Goal: Transaction & Acquisition: Purchase product/service

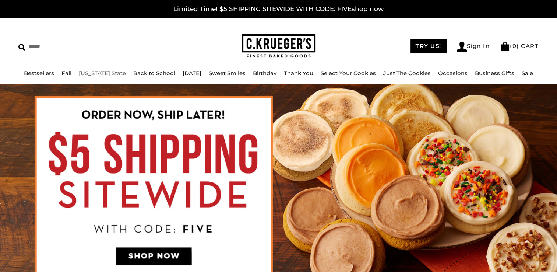
click at [102, 73] on link "[US_STATE] State" at bounding box center [102, 73] width 47 height 7
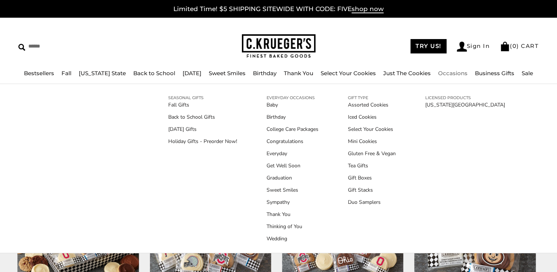
click at [284, 147] on ul "Baby Birthday College Care Packages Congratulations Everyday Get Well Soon Grad…" at bounding box center [293, 171] width 52 height 141
click at [285, 143] on link "Congratulations" at bounding box center [293, 141] width 52 height 8
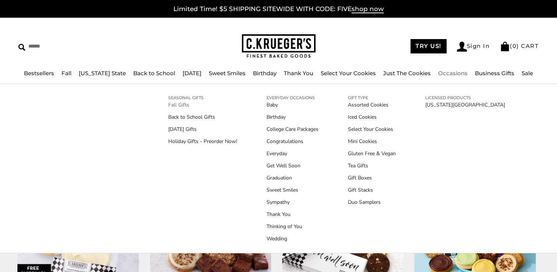
click at [182, 104] on link "Fall Gifts" at bounding box center [202, 105] width 69 height 8
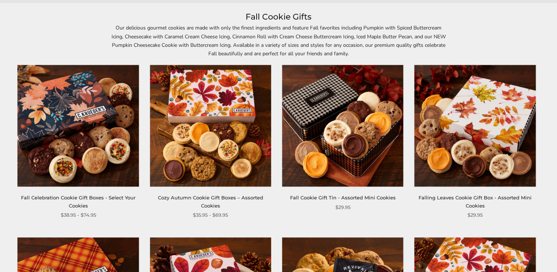
scroll to position [74, 0]
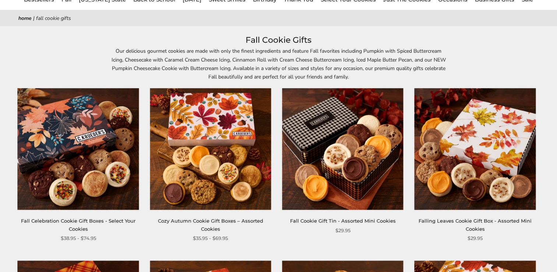
click at [68, 158] on img at bounding box center [78, 148] width 121 height 121
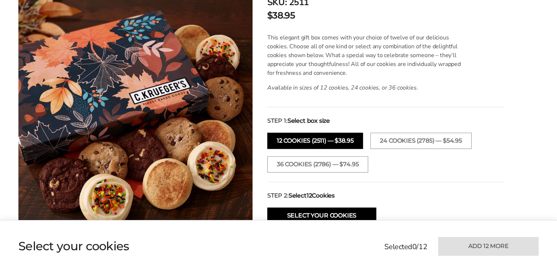
scroll to position [184, 0]
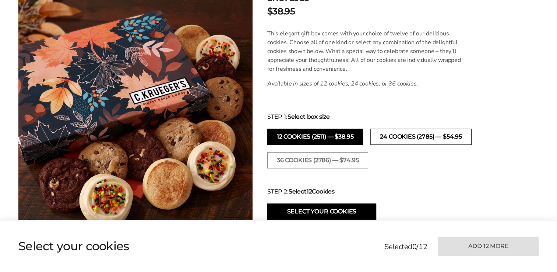
click at [427, 135] on button "24 COOKIES (2785) — $54.95" at bounding box center [420, 136] width 101 height 16
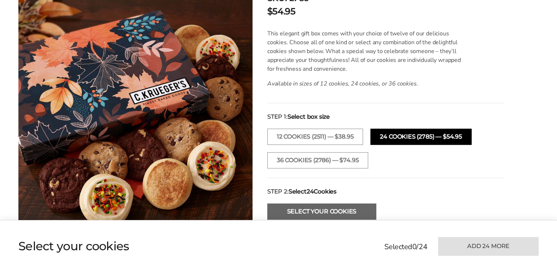
click at [307, 209] on button "Select Your Cookies" at bounding box center [321, 211] width 109 height 16
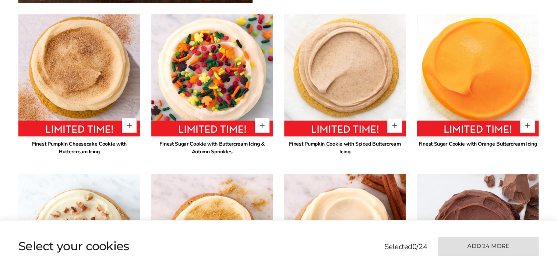
scroll to position [537, 0]
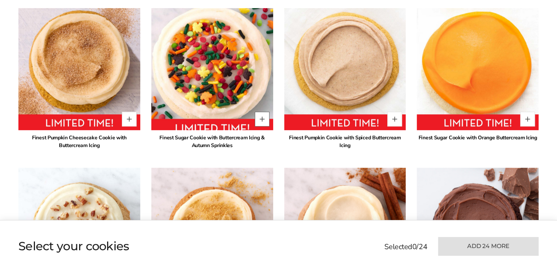
click at [263, 117] on button "Quantity button plus" at bounding box center [262, 119] width 15 height 15
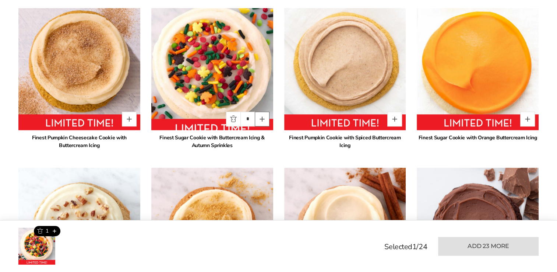
click at [263, 117] on button "Quantity button plus" at bounding box center [262, 119] width 15 height 15
type input "*"
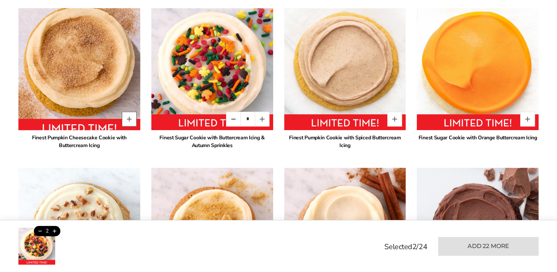
click at [126, 117] on button "Quantity button plus" at bounding box center [129, 119] width 15 height 15
type input "*"
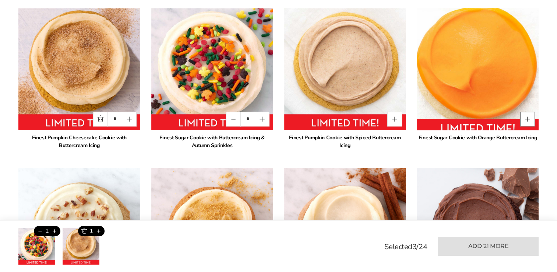
click at [528, 117] on button "Quantity button plus" at bounding box center [527, 119] width 15 height 15
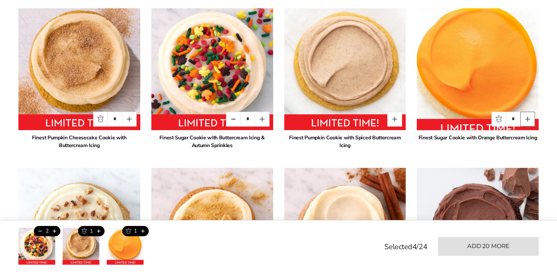
click at [528, 117] on button "Quantity button plus" at bounding box center [527, 119] width 15 height 15
type input "*"
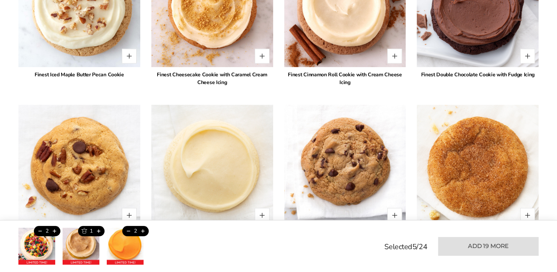
scroll to position [832, 0]
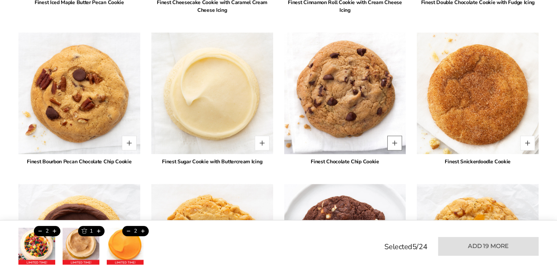
click at [391, 141] on button "Quantity button plus" at bounding box center [394, 142] width 15 height 15
type input "*"
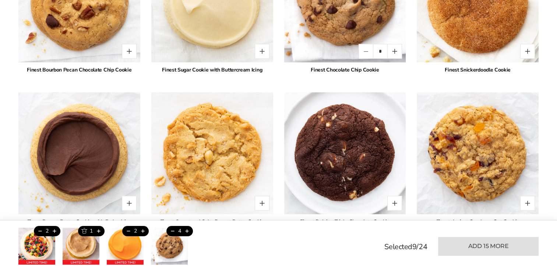
scroll to position [942, 0]
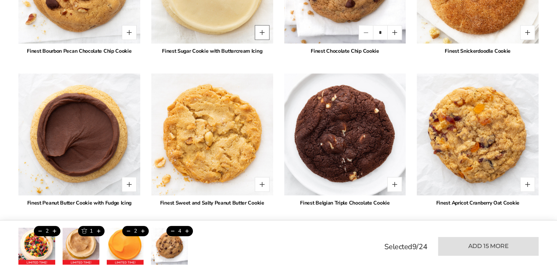
click at [259, 32] on button "Quantity button plus" at bounding box center [262, 32] width 15 height 15
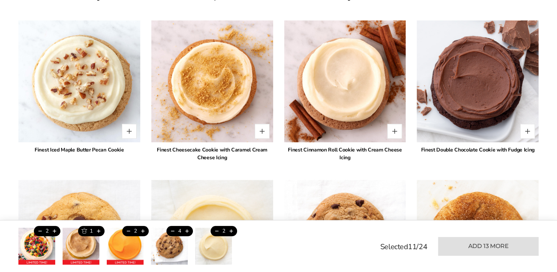
scroll to position [906, 0]
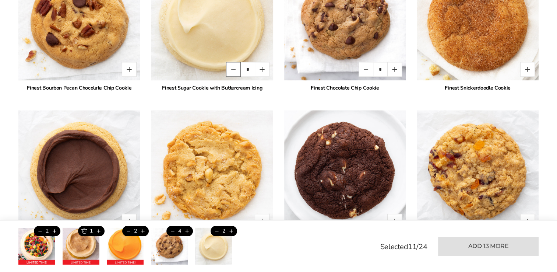
click at [231, 67] on button "Quantity button minus" at bounding box center [233, 69] width 15 height 15
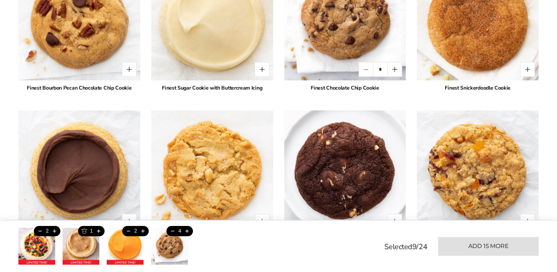
type input "*"
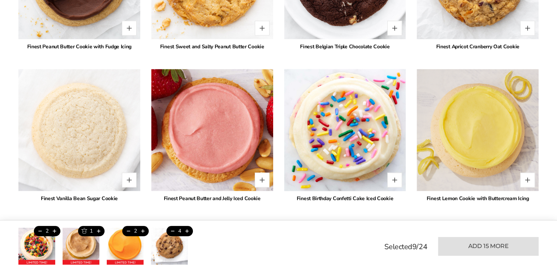
scroll to position [1126, 0]
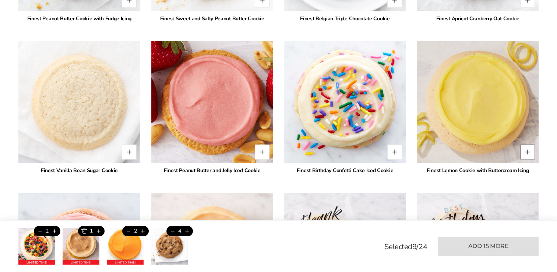
click at [525, 149] on button "Quantity button plus" at bounding box center [527, 151] width 15 height 15
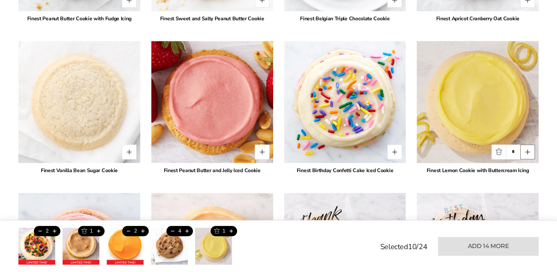
click at [525, 149] on button "Quantity button plus" at bounding box center [527, 151] width 15 height 15
type input "*"
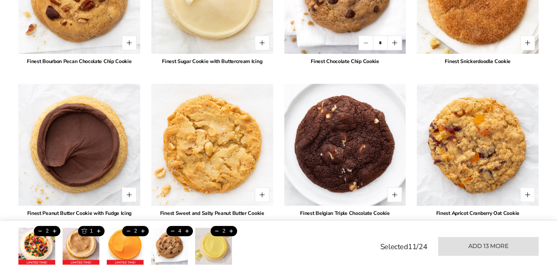
scroll to position [1016, 0]
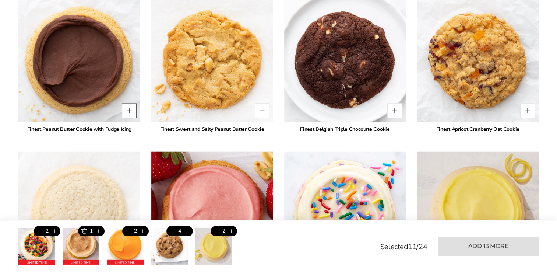
click at [125, 111] on button "Quantity button plus" at bounding box center [129, 110] width 15 height 15
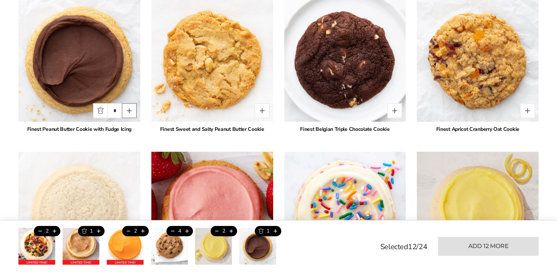
click at [125, 111] on button "Quantity button plus" at bounding box center [129, 110] width 15 height 15
type input "*"
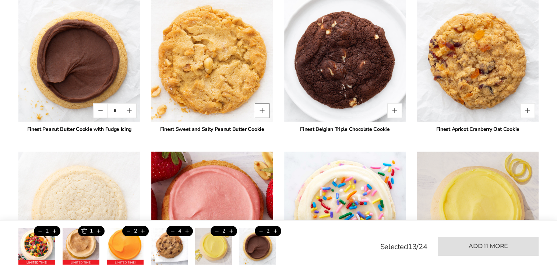
click at [260, 111] on button "Quantity button plus" at bounding box center [262, 110] width 15 height 15
type input "*"
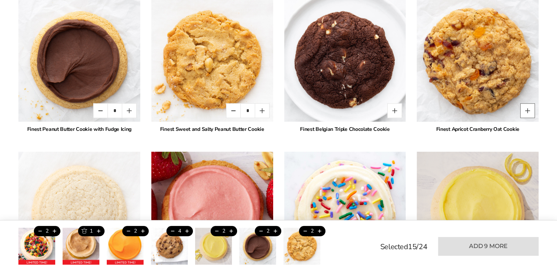
click at [529, 114] on button "Quantity button plus" at bounding box center [527, 110] width 15 height 15
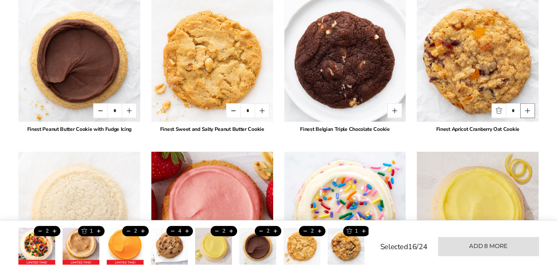
click at [529, 114] on button "Quantity button plus" at bounding box center [527, 110] width 15 height 15
type input "*"
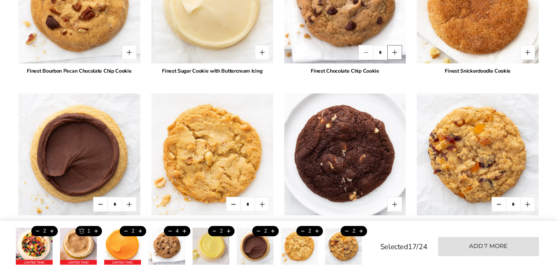
scroll to position [832, 0]
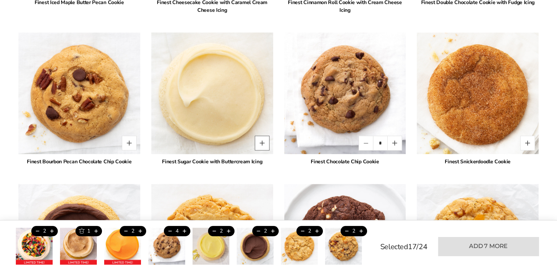
click at [263, 145] on button "Quantity button plus" at bounding box center [262, 142] width 15 height 15
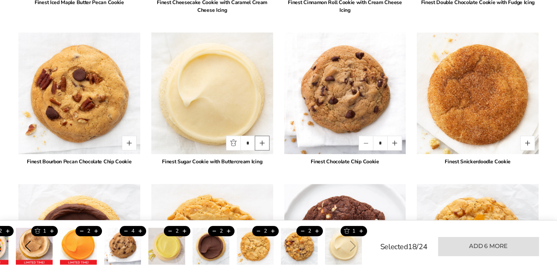
click at [263, 145] on button "Quantity button plus" at bounding box center [262, 142] width 15 height 15
type input "*"
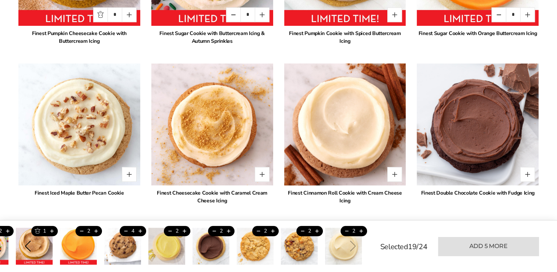
scroll to position [685, 0]
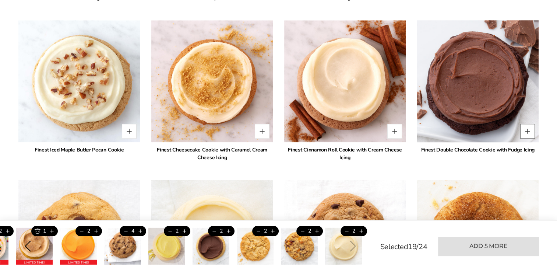
click at [524, 125] on button "Quantity button plus" at bounding box center [527, 131] width 15 height 15
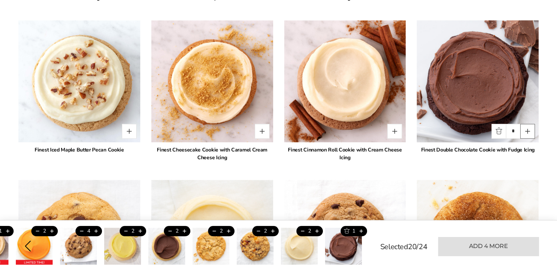
click at [524, 125] on button "Quantity button plus" at bounding box center [527, 131] width 15 height 15
type input "*"
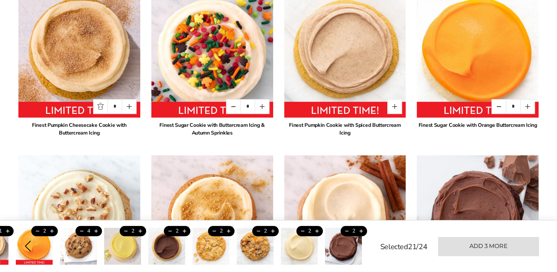
scroll to position [537, 0]
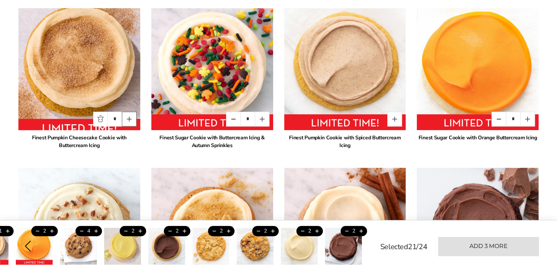
click at [130, 121] on button "Quantity button plus" at bounding box center [129, 119] width 15 height 15
type input "*"
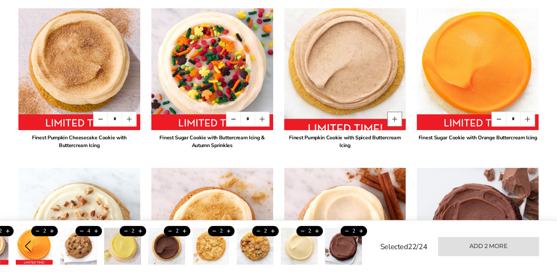
click at [393, 120] on button "Quantity button plus" at bounding box center [394, 119] width 15 height 15
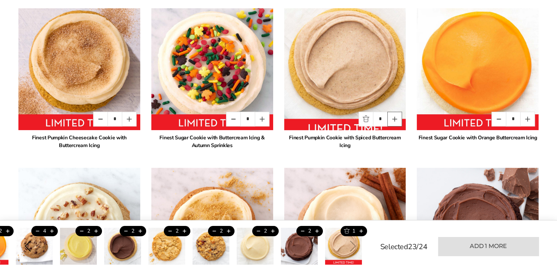
click at [393, 120] on button "Quantity button plus" at bounding box center [394, 119] width 15 height 15
type input "*"
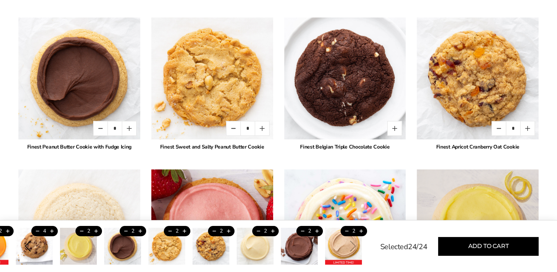
scroll to position [1016, 0]
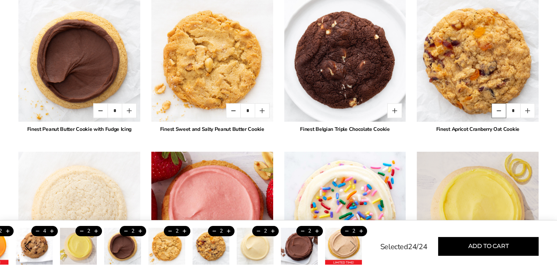
click at [501, 109] on button "Quantity button minus" at bounding box center [498, 110] width 15 height 15
type input "*"
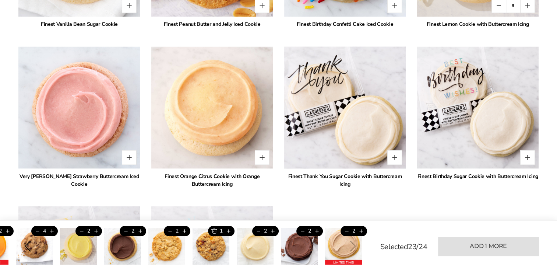
scroll to position [1274, 0]
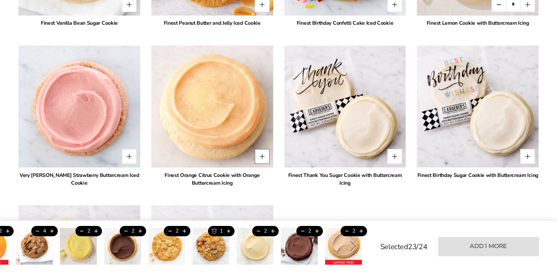
click at [262, 156] on button "Quantity button plus" at bounding box center [262, 156] width 15 height 15
type input "*"
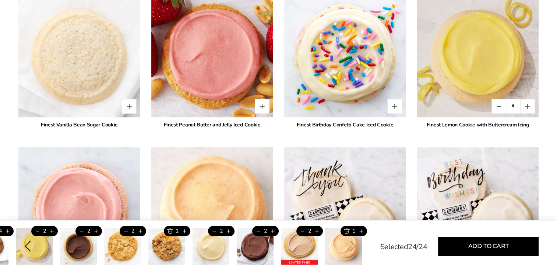
scroll to position [1163, 0]
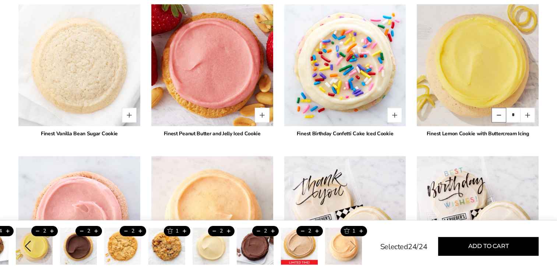
click at [499, 112] on button "Quantity button minus" at bounding box center [498, 114] width 15 height 15
type input "*"
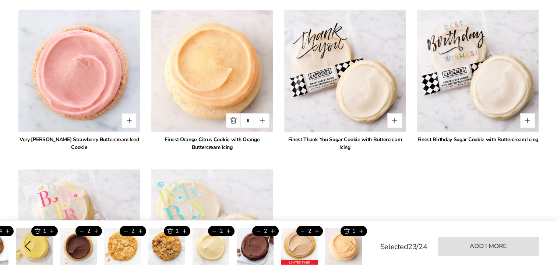
scroll to position [1311, 0]
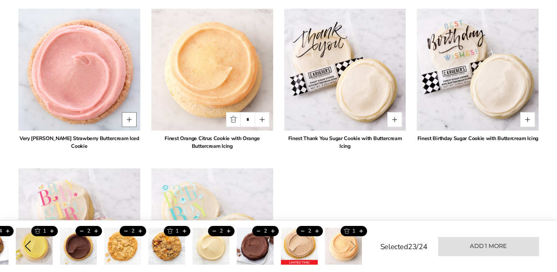
click at [129, 121] on button "Quantity button plus" at bounding box center [129, 119] width 15 height 15
type input "*"
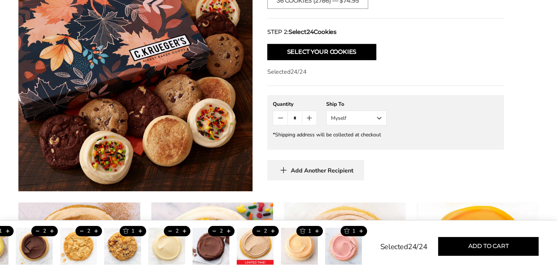
scroll to position [353, 0]
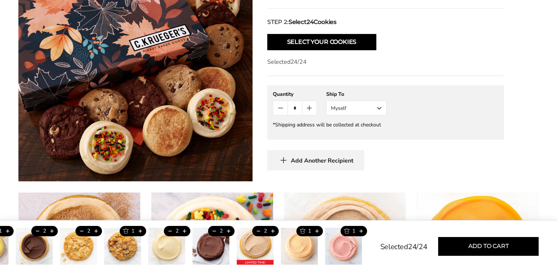
click at [362, 110] on button "Myself" at bounding box center [356, 108] width 60 height 15
click at [359, 132] on button "Other Recipient" at bounding box center [357, 134] width 60 height 13
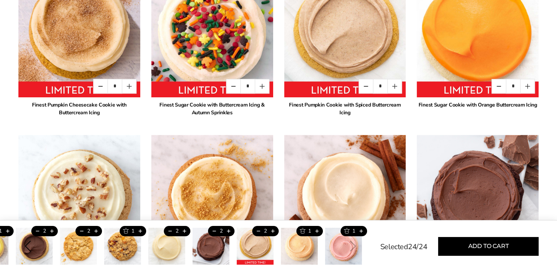
scroll to position [685, 0]
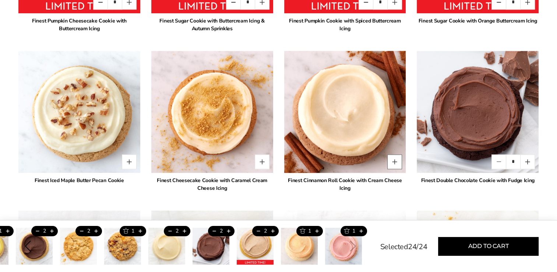
click at [395, 160] on button "Quantity button plus" at bounding box center [394, 161] width 15 height 15
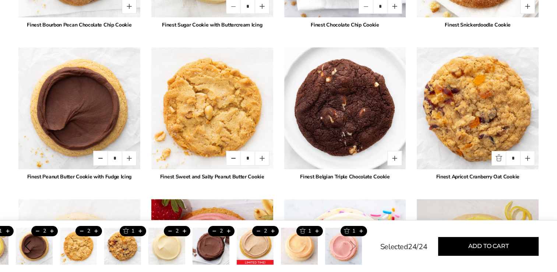
scroll to position [1016, 0]
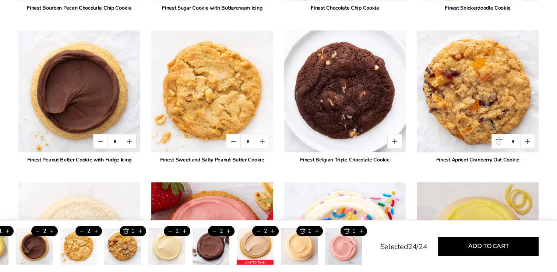
click at [496, 140] on button "Quantity button minus" at bounding box center [498, 141] width 15 height 15
type input "*"
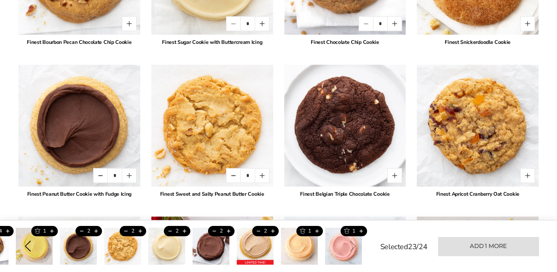
scroll to position [942, 0]
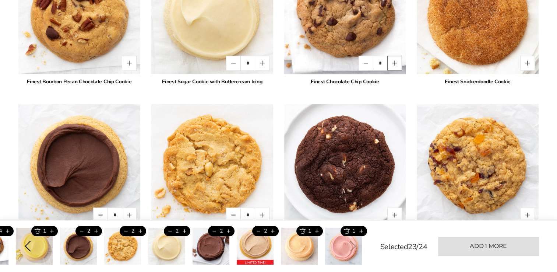
click at [393, 62] on button "Quantity button plus" at bounding box center [394, 63] width 15 height 15
type input "*"
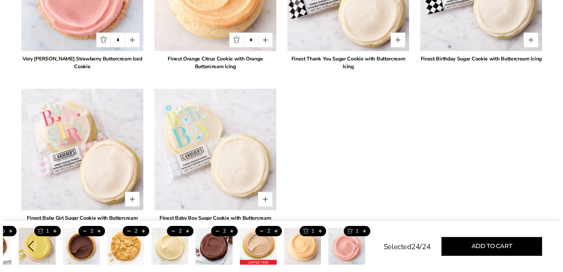
scroll to position [1421, 0]
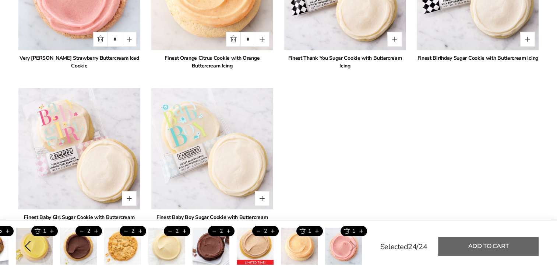
click at [483, 245] on button "Add to cart" at bounding box center [488, 246] width 101 height 19
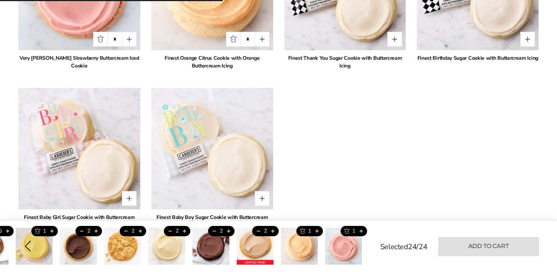
type input "*"
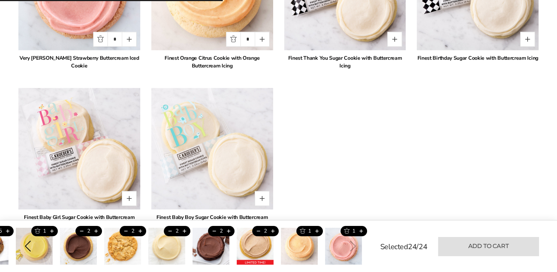
type input "*"
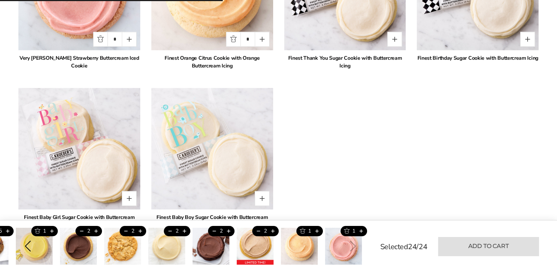
type input "*"
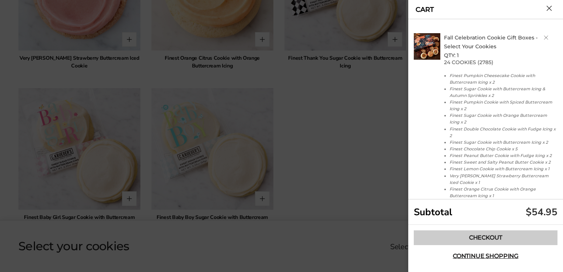
click at [487, 235] on link "Checkout" at bounding box center [485, 237] width 144 height 15
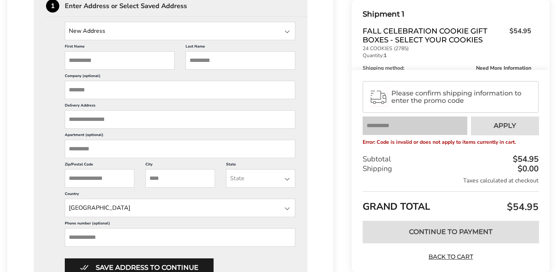
scroll to position [110, 0]
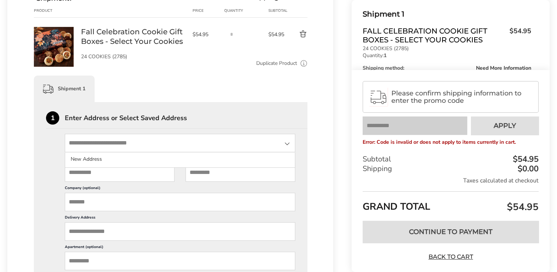
click at [171, 138] on input "State" at bounding box center [180, 143] width 230 height 18
click at [242, 117] on div "Enter Address or Select Saved Address" at bounding box center [186, 117] width 243 height 7
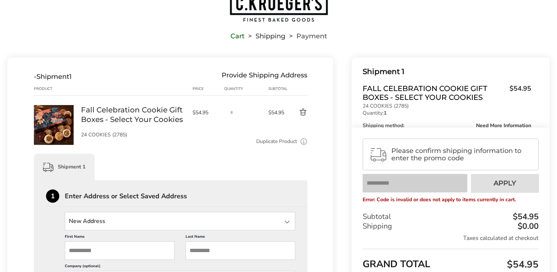
scroll to position [0, 0]
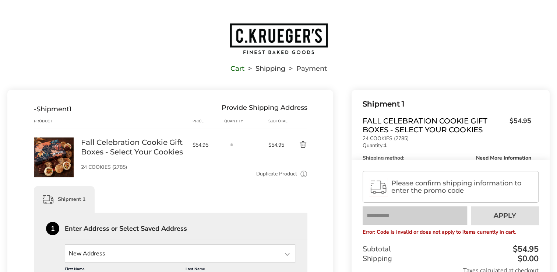
click at [272, 34] on img "Go to home page" at bounding box center [278, 38] width 99 height 32
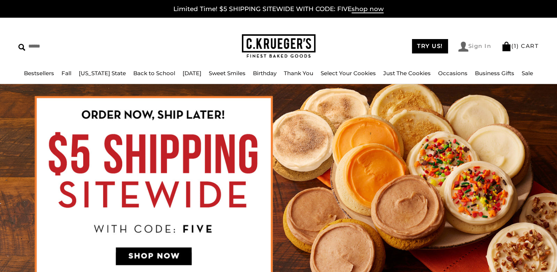
click at [472, 46] on link "Sign In" at bounding box center [474, 47] width 33 height 10
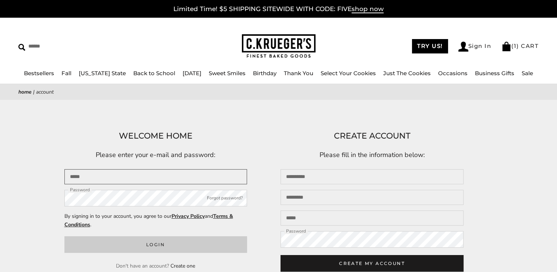
type input "**********"
click at [179, 247] on button "Login" at bounding box center [155, 244] width 183 height 17
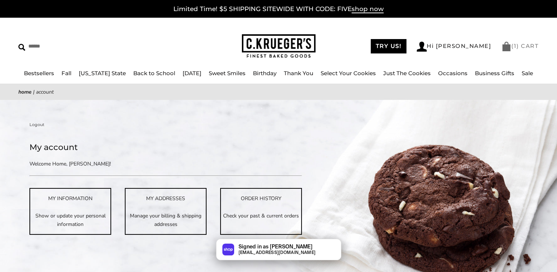
click at [520, 47] on link "( 1 ) CART" at bounding box center [519, 45] width 37 height 7
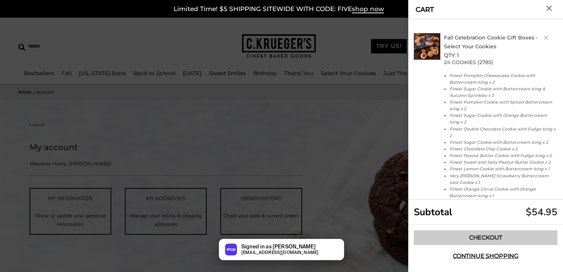
click at [470, 237] on link "Checkout" at bounding box center [485, 237] width 144 height 15
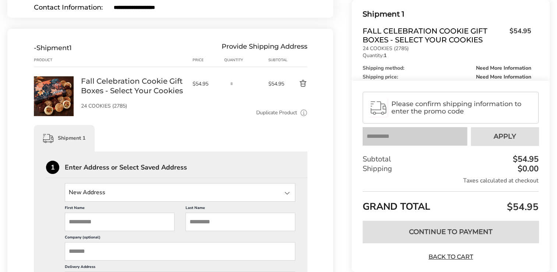
scroll to position [147, 0]
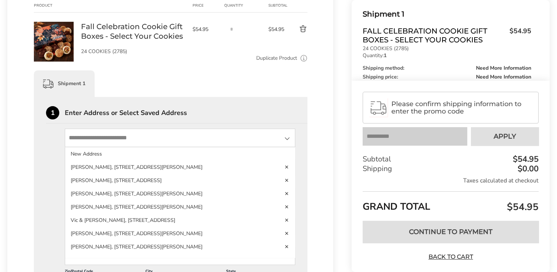
click at [269, 143] on input "State" at bounding box center [180, 137] width 230 height 18
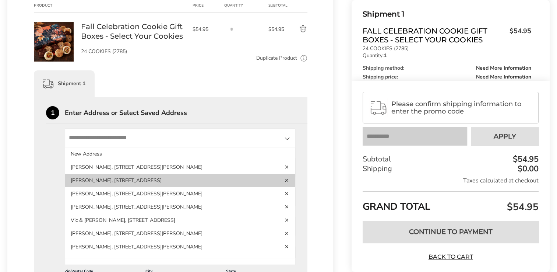
scroll to position [79, 0]
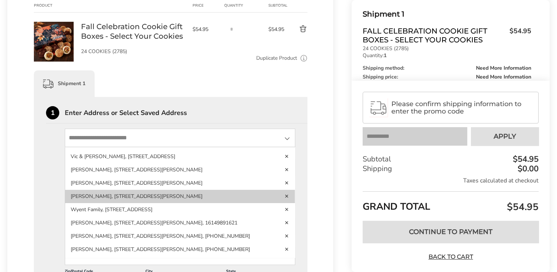
click at [74, 190] on li "Sandi Gilsenan, 14204 Enadia Way, Van Nuys, CA, 91405, United States" at bounding box center [180, 196] width 230 height 13
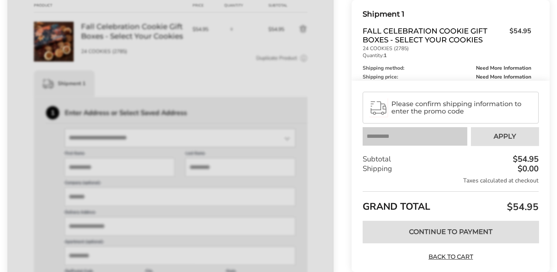
type input "*****"
type input "********"
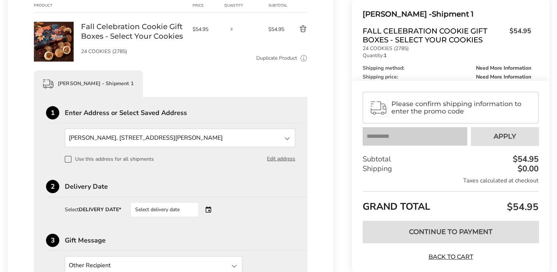
click at [175, 213] on div "Select delivery date" at bounding box center [164, 209] width 68 height 15
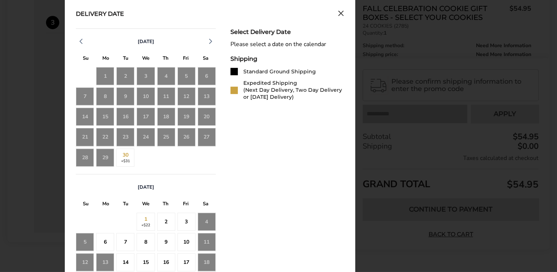
scroll to position [368, 0]
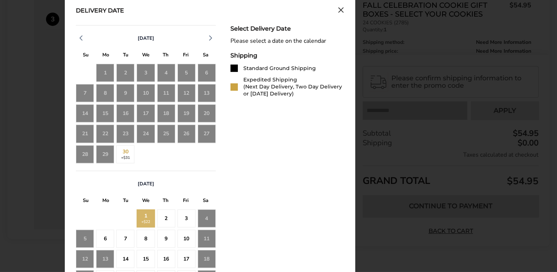
click at [142, 219] on div "1 +$22" at bounding box center [146, 218] width 18 height 18
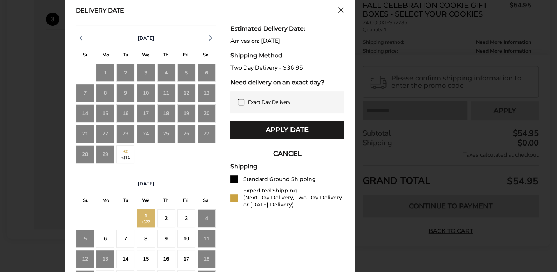
click at [277, 131] on button "Apply Date" at bounding box center [286, 129] width 113 height 18
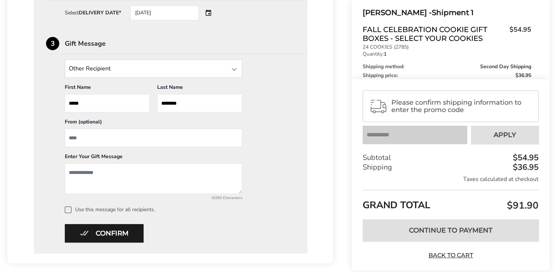
scroll to position [331, 0]
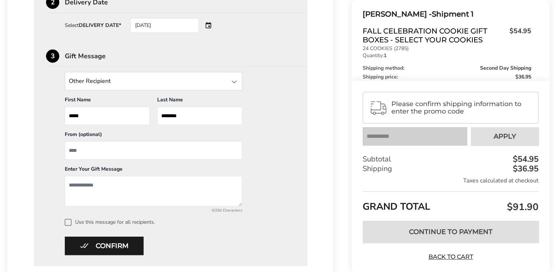
click at [127, 148] on input "From" at bounding box center [153, 150] width 177 height 18
type input "**********"
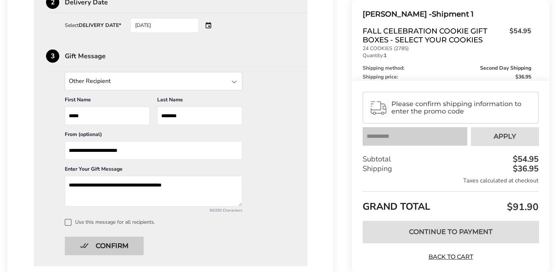
type textarea "**********"
click at [112, 245] on button "Confirm" at bounding box center [104, 245] width 79 height 18
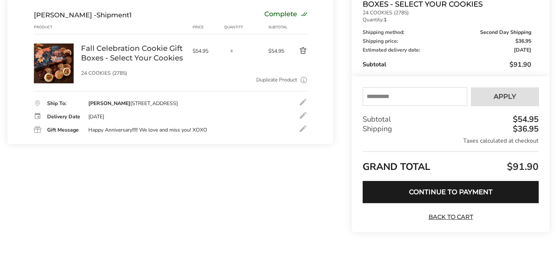
scroll to position [126, 0]
click at [417, 95] on input "text" at bounding box center [415, 96] width 105 height 18
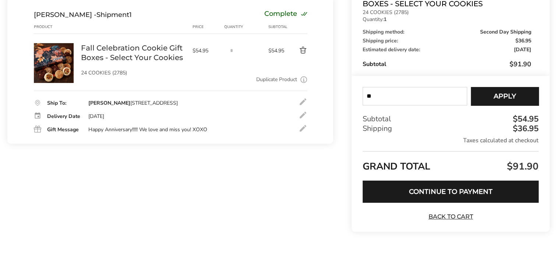
type input "*"
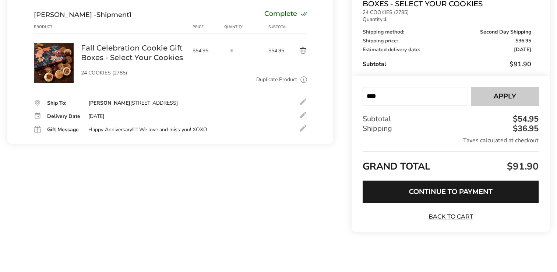
type input "****"
click at [520, 98] on button "Apply" at bounding box center [505, 96] width 68 height 18
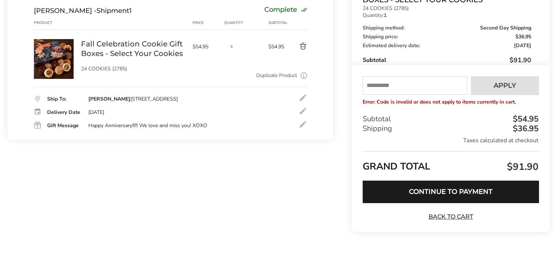
scroll to position [130, 0]
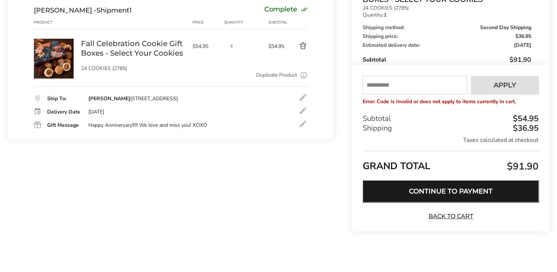
click at [455, 188] on button "Continue to Payment" at bounding box center [451, 191] width 176 height 22
